Goal: Browse casually

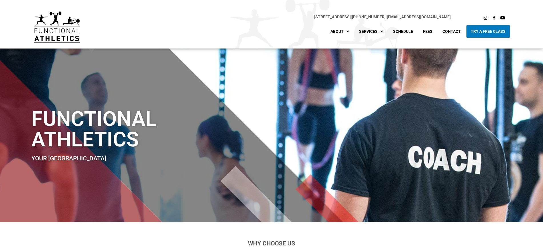
drag, startPoint x: 383, startPoint y: 87, endPoint x: 371, endPoint y: 85, distance: 12.2
click at [371, 85] on div "Functional Athletics Your North Vancouver Crossfit Gym" at bounding box center [272, 136] width 486 height 174
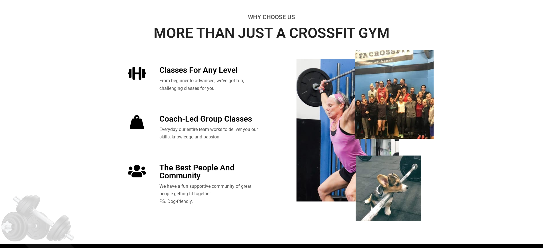
scroll to position [214, 0]
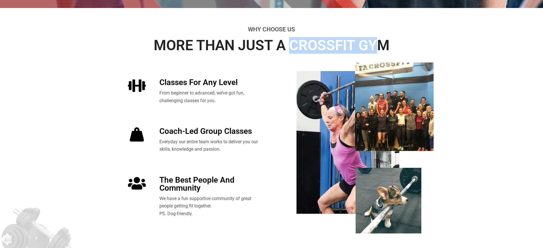
drag, startPoint x: 296, startPoint y: 45, endPoint x: 371, endPoint y: 44, distance: 74.8
click at [371, 44] on h3 "More than just a crossFit Gym" at bounding box center [271, 45] width 317 height 14
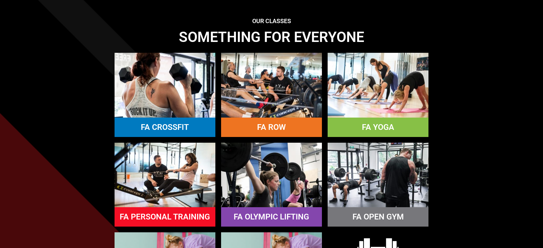
scroll to position [500, 0]
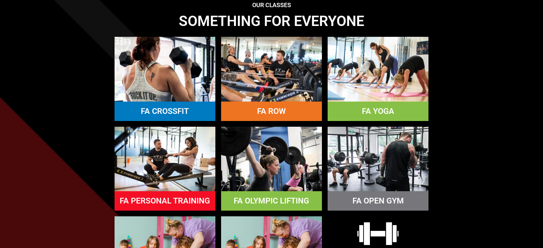
click at [284, 175] on img at bounding box center [271, 159] width 101 height 65
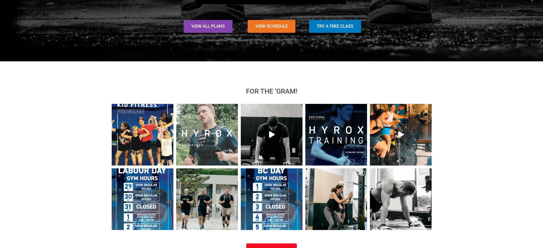
scroll to position [607, 0]
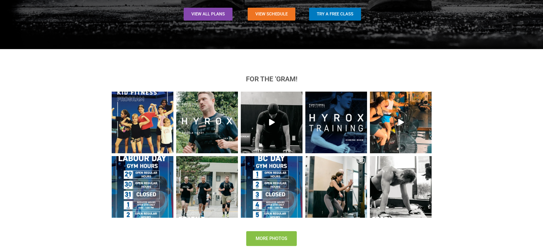
click at [285, 238] on span "More Photos" at bounding box center [272, 238] width 32 height 5
